Goal: Task Accomplishment & Management: Complete application form

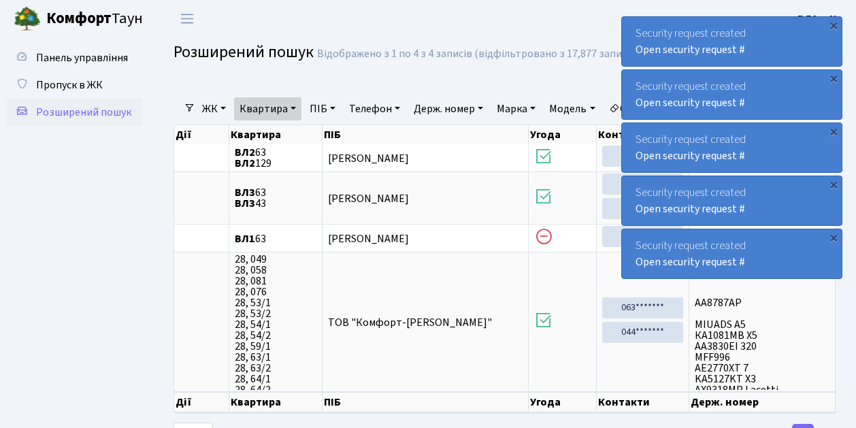
select select "25"
click at [73, 80] on span "Пропуск в ЖК" at bounding box center [69, 85] width 67 height 15
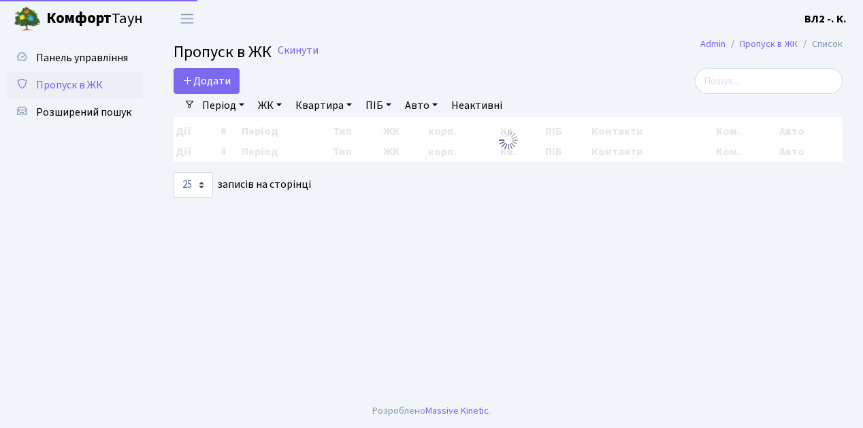
select select "25"
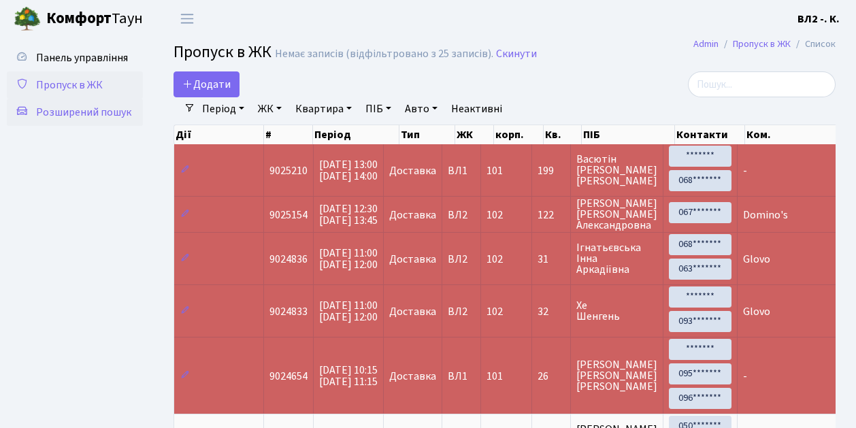
click at [105, 113] on span "Розширений пошук" at bounding box center [83, 112] width 95 height 15
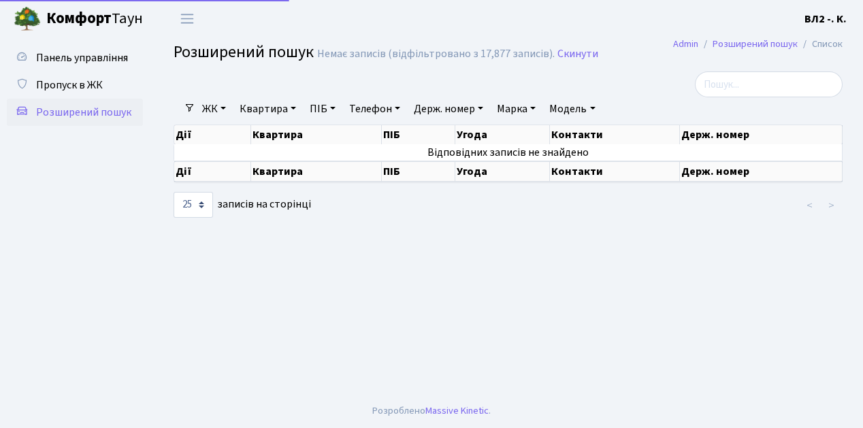
select select "25"
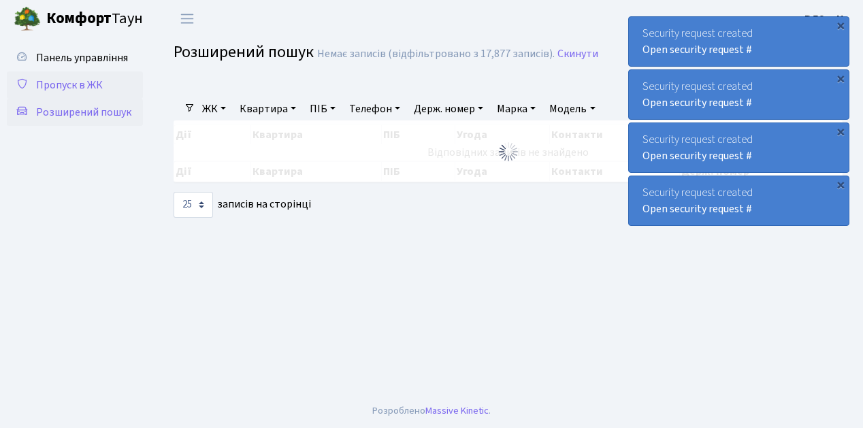
click at [66, 86] on span "Пропуск в ЖК" at bounding box center [69, 85] width 67 height 15
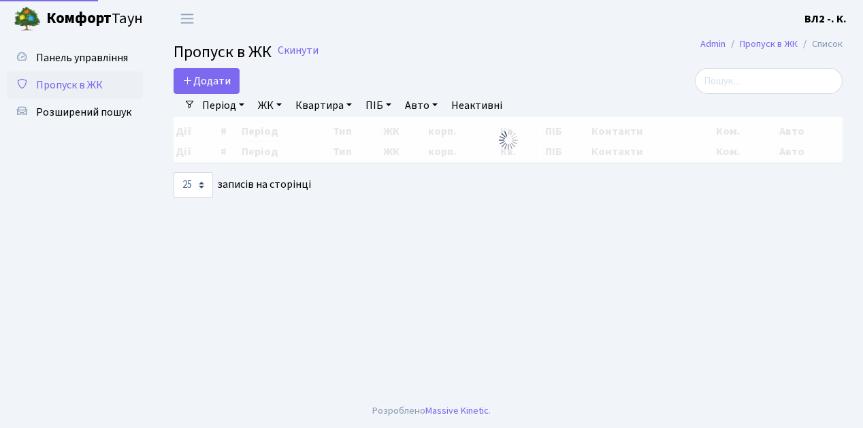
select select "25"
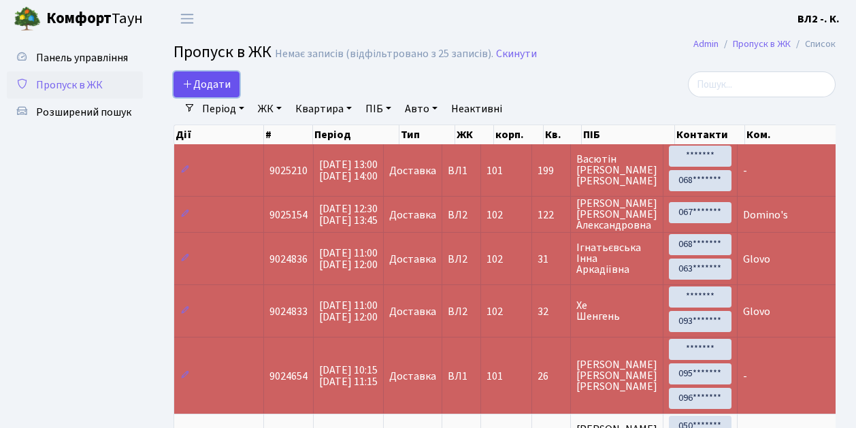
click at [216, 80] on span "Додати" at bounding box center [206, 84] width 48 height 15
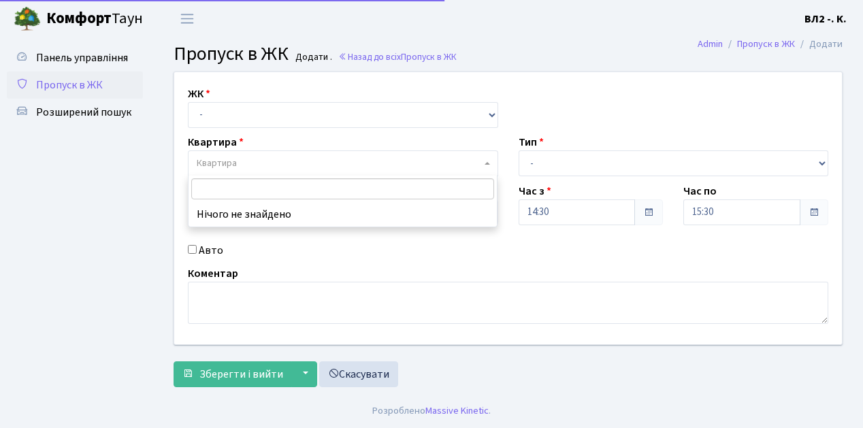
click at [235, 163] on span "Квартира" at bounding box center [217, 163] width 40 height 14
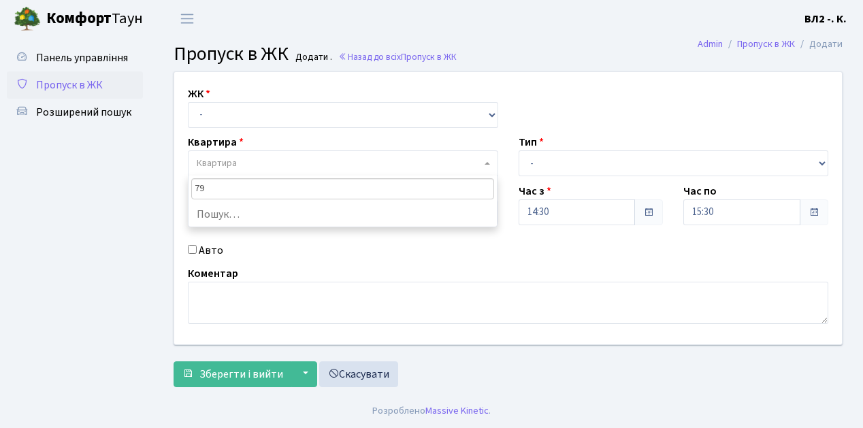
type input "79"
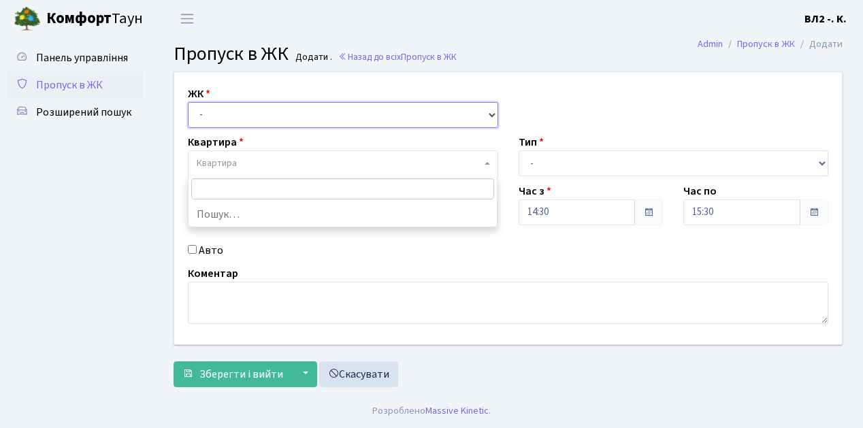
click at [248, 116] on select "- [STREET_ADDRESS][PERSON_NAME]" at bounding box center [343, 115] width 310 height 26
select select "317"
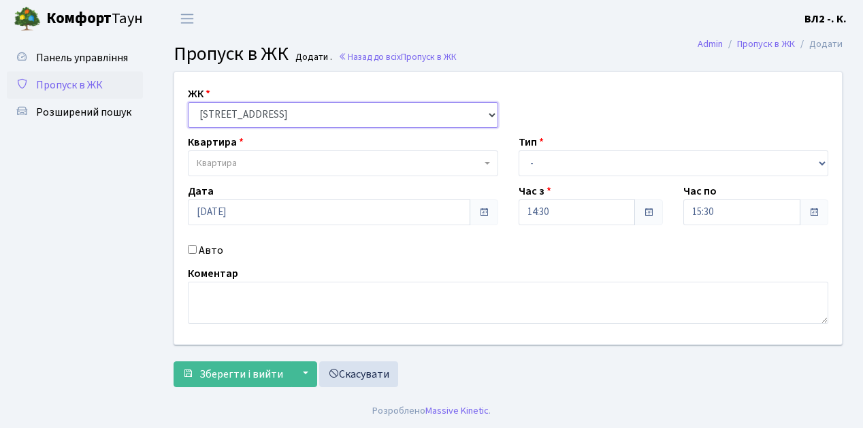
click at [188, 102] on select "- [STREET_ADDRESS][PERSON_NAME]" at bounding box center [343, 115] width 310 height 26
select select
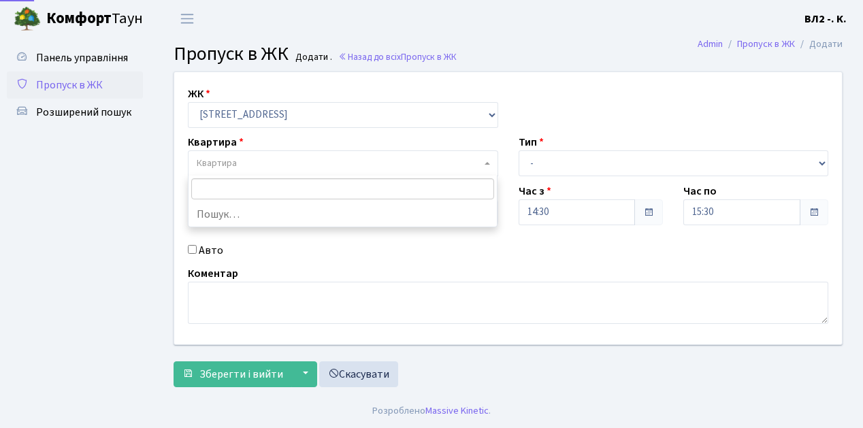
click at [271, 158] on span "Квартира" at bounding box center [339, 163] width 284 height 14
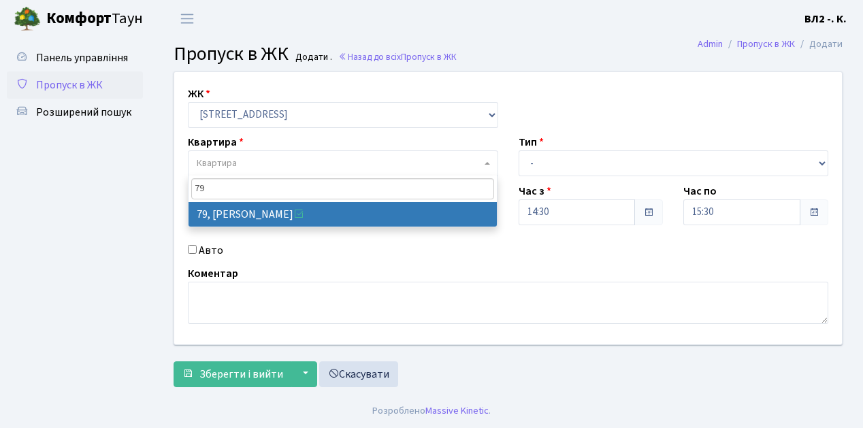
type input "79"
select select "38176"
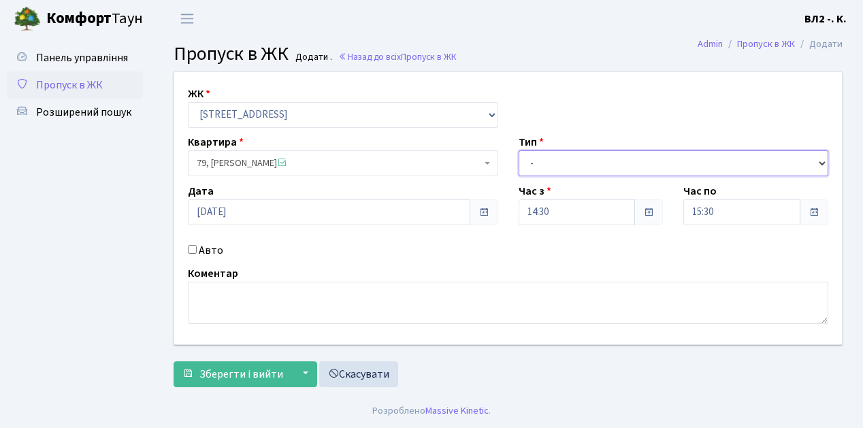
click at [537, 159] on select "- Доставка Таксі Гості Сервіс" at bounding box center [673, 163] width 310 height 26
select select "1"
click at [518, 150] on select "- Доставка Таксі Гості Сервіс" at bounding box center [673, 163] width 310 height 26
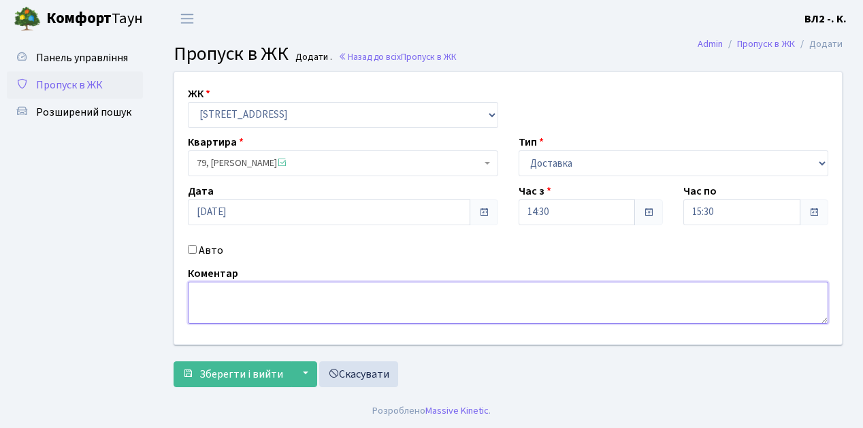
click at [220, 307] on textarea at bounding box center [508, 303] width 640 height 42
type textarea "Glovo"
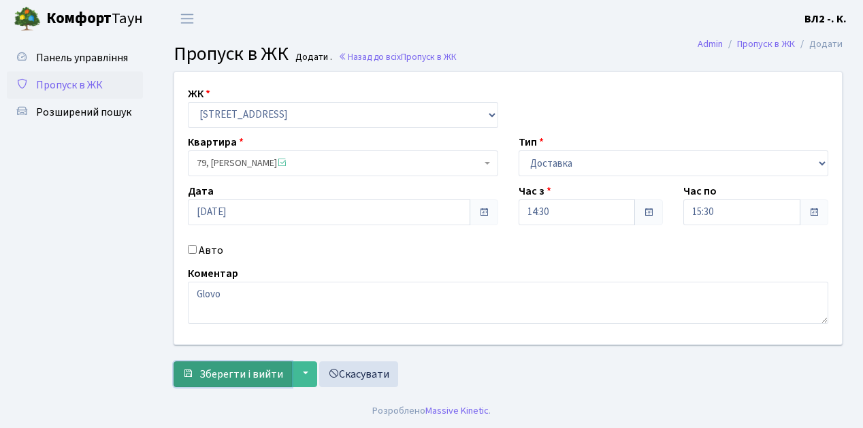
click at [244, 376] on span "Зберегти і вийти" at bounding box center [241, 374] width 84 height 15
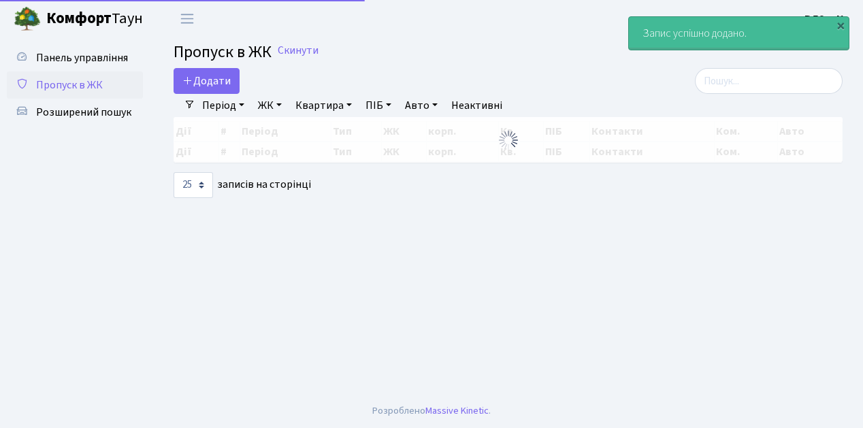
select select "25"
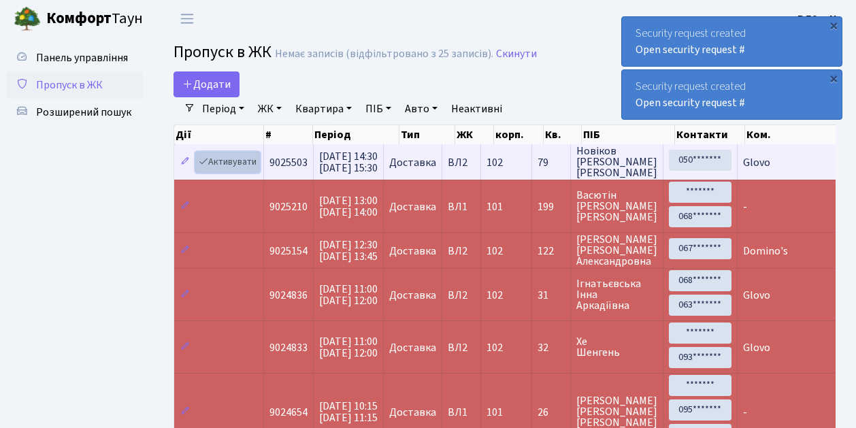
click at [241, 160] on link "Активувати" at bounding box center [227, 162] width 65 height 21
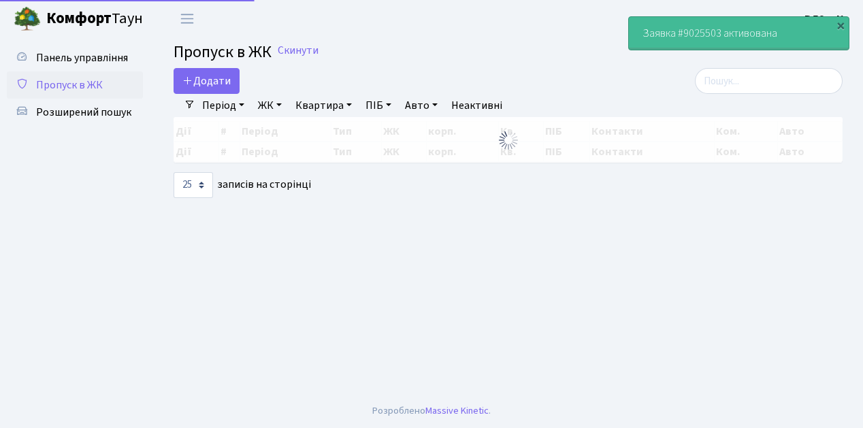
select select "25"
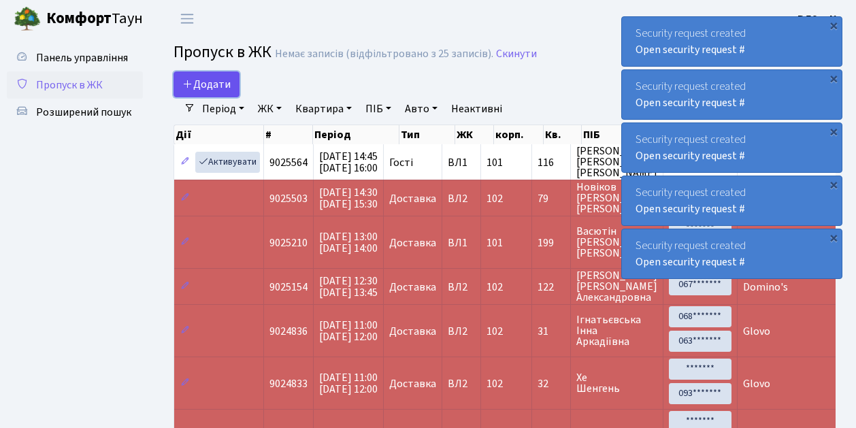
click at [215, 87] on span "Додати" at bounding box center [206, 84] width 48 height 15
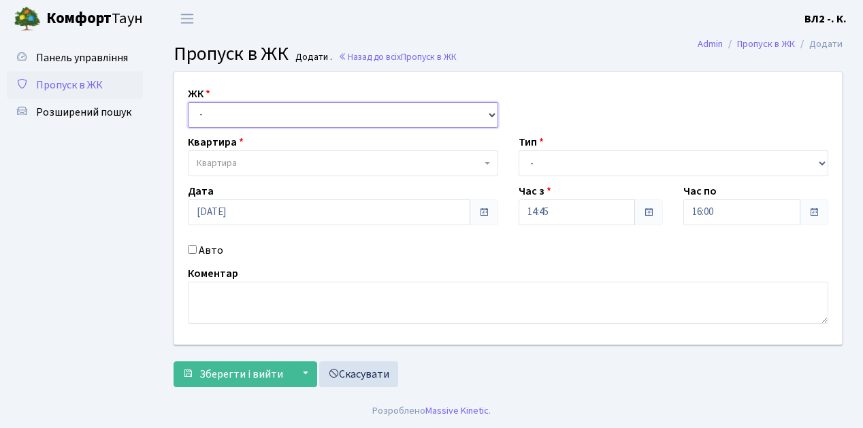
click at [219, 117] on select "- [STREET_ADDRESS][PERSON_NAME]" at bounding box center [343, 115] width 310 height 26
select select "317"
click at [188, 102] on select "- [STREET_ADDRESS][PERSON_NAME]" at bounding box center [343, 115] width 310 height 26
select select
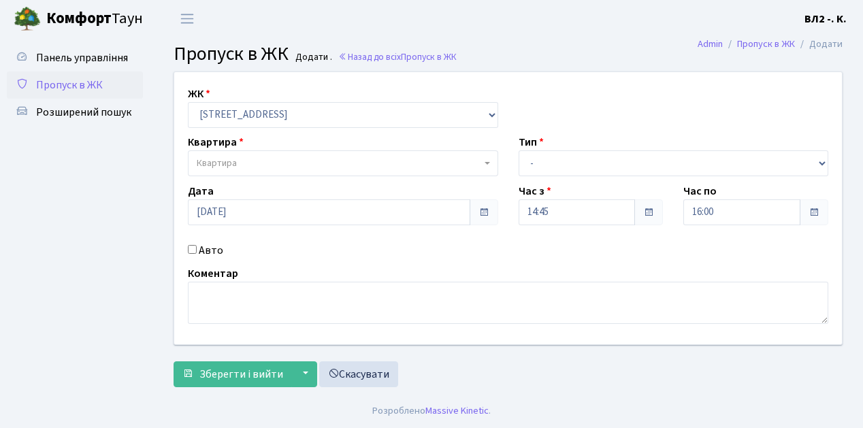
click at [235, 156] on span "Квартира" at bounding box center [217, 163] width 40 height 14
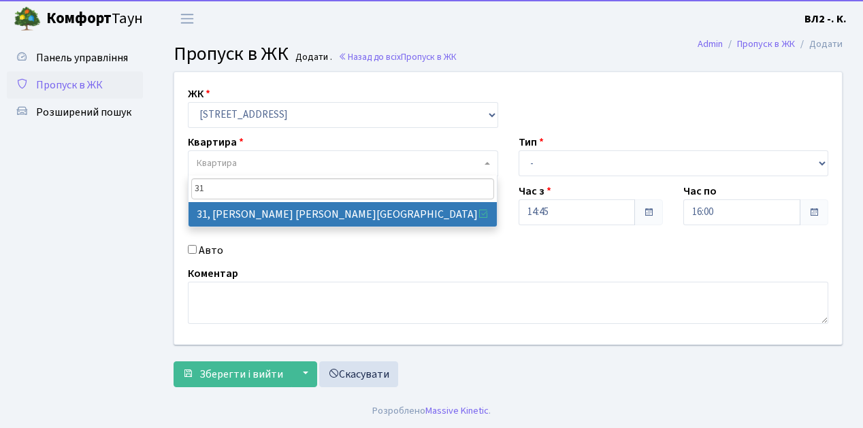
type input "31"
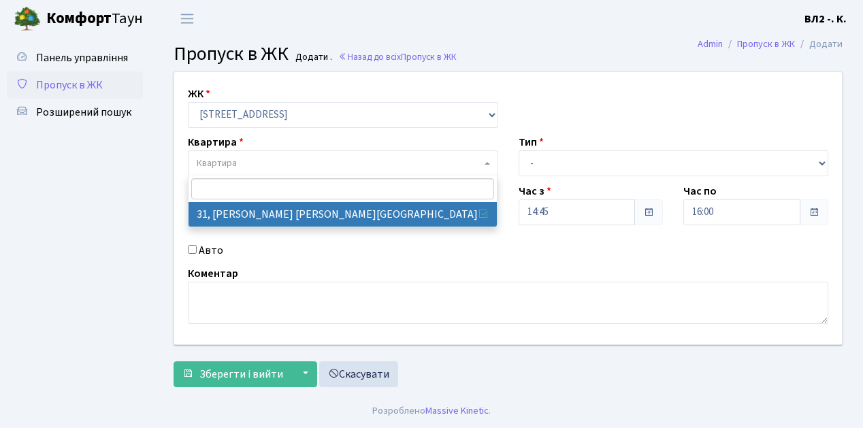
select select "38032"
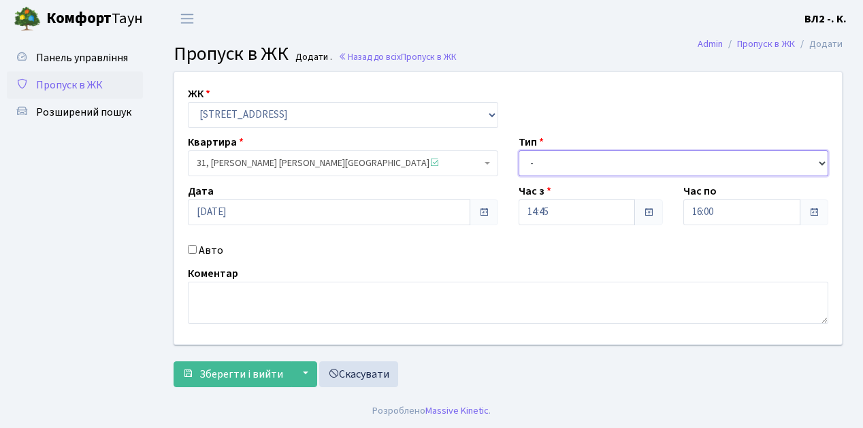
click at [569, 165] on select "- Доставка Таксі Гості Сервіс" at bounding box center [673, 163] width 310 height 26
select select "1"
click at [518, 150] on select "- Доставка Таксі Гості Сервіс" at bounding box center [673, 163] width 310 height 26
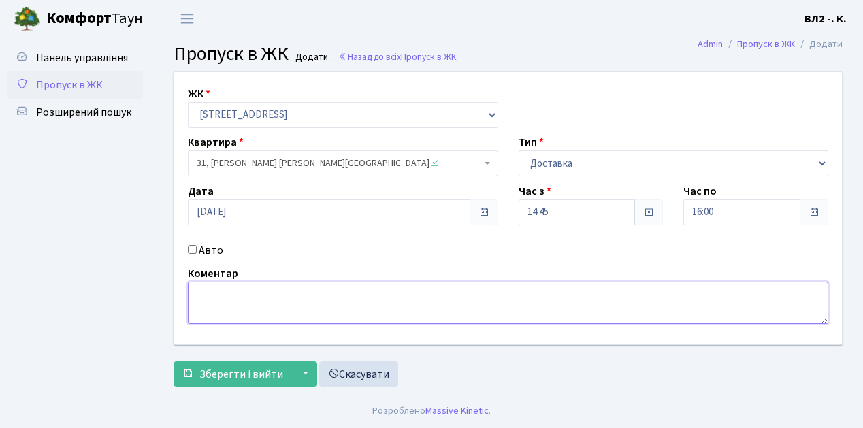
click at [212, 301] on textarea at bounding box center [508, 303] width 640 height 42
type textarea "Glovo"
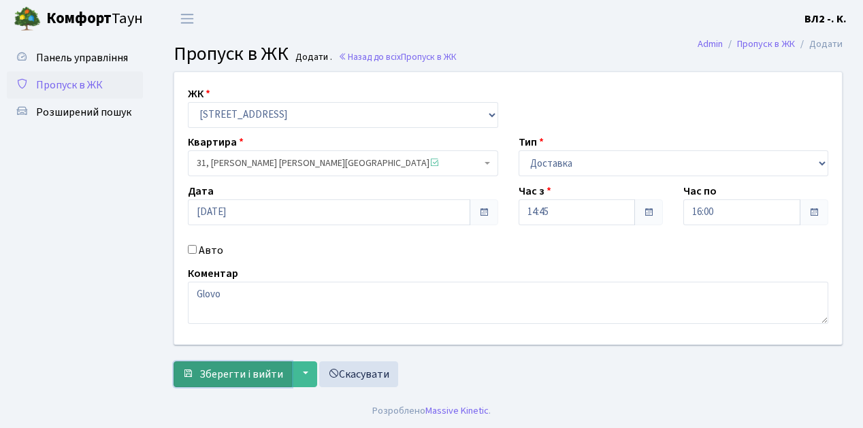
click at [251, 373] on span "Зберегти і вийти" at bounding box center [241, 374] width 84 height 15
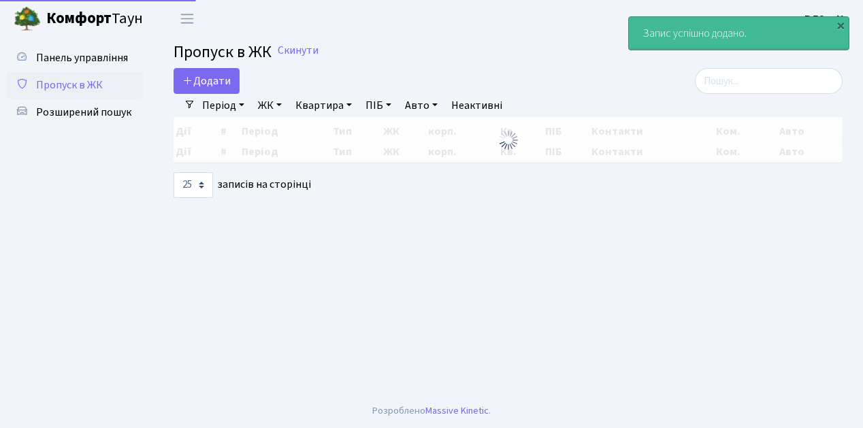
select select "25"
